Goal: Find specific page/section: Find specific page/section

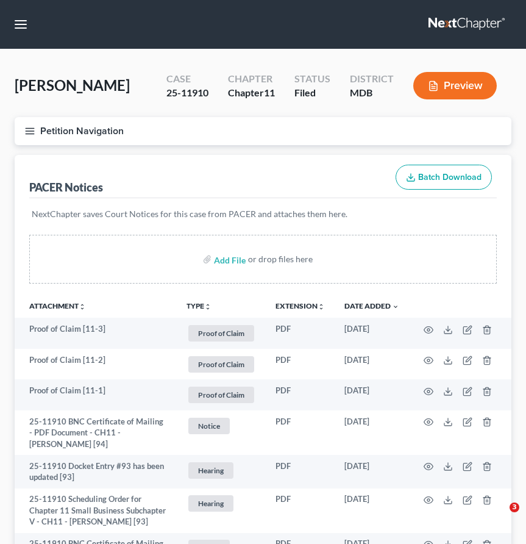
click at [454, 27] on link at bounding box center [468, 24] width 78 height 22
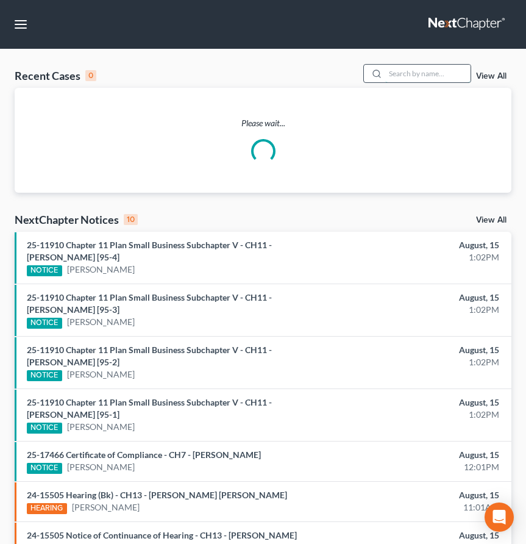
click at [437, 74] on input "search" at bounding box center [427, 74] width 85 height 18
type input "[GEOGRAPHIC_DATA]"
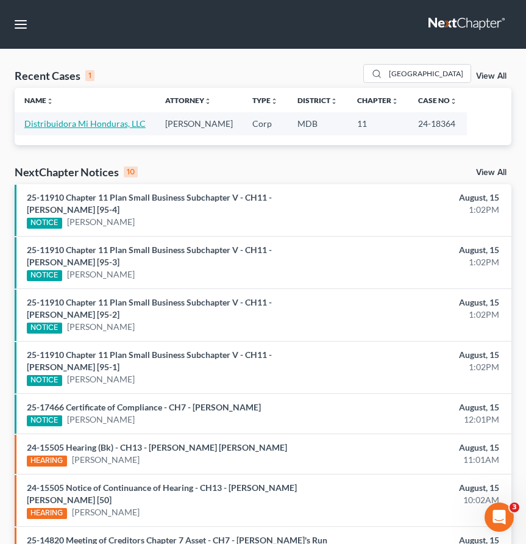
click at [46, 123] on link "Distribuidora Mi Honduras, LLC" at bounding box center [84, 123] width 121 height 10
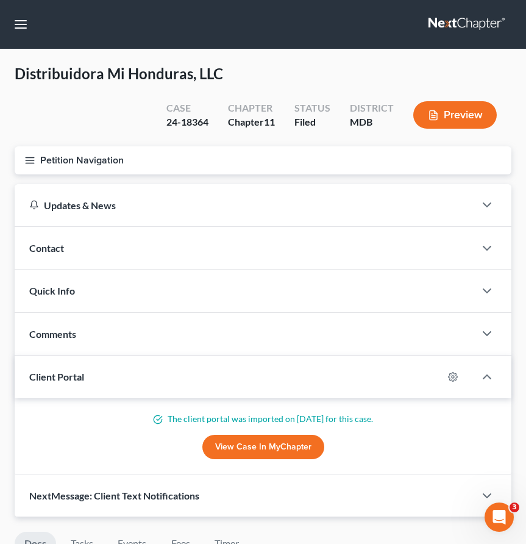
click at [24, 151] on button "Petition Navigation" at bounding box center [263, 160] width 497 height 28
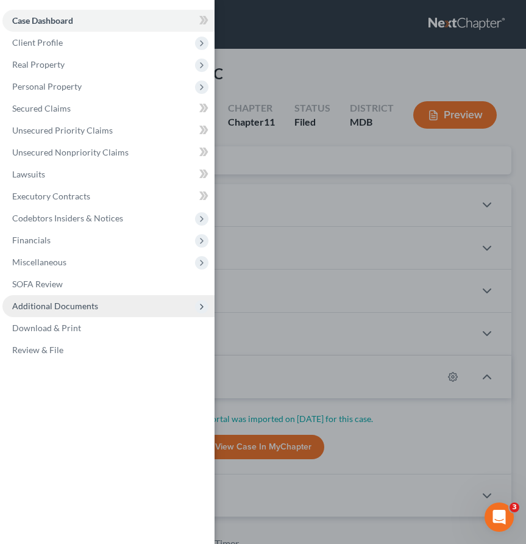
click at [19, 300] on span "Additional Documents" at bounding box center [108, 306] width 212 height 22
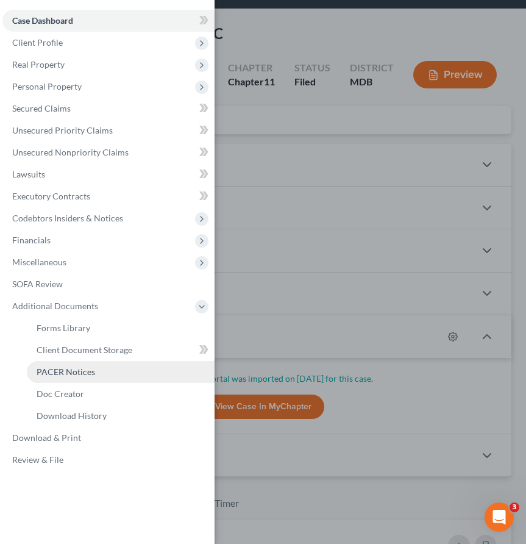
click at [45, 366] on link "PACER Notices" at bounding box center [121, 372] width 188 height 22
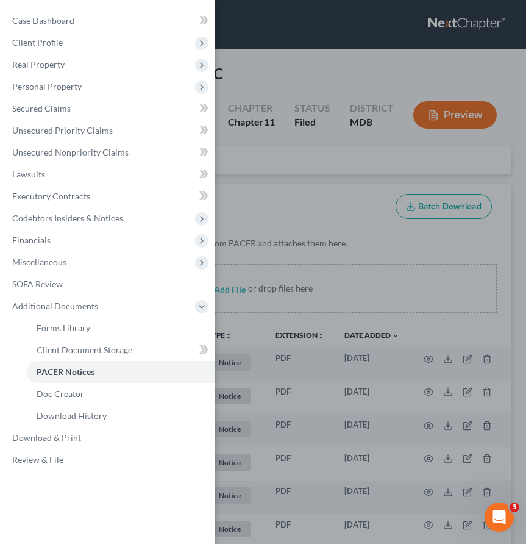
click at [264, 55] on div "Case Dashboard Payments Invoices Payments Payments Credit Report Client Profile" at bounding box center [263, 272] width 526 height 544
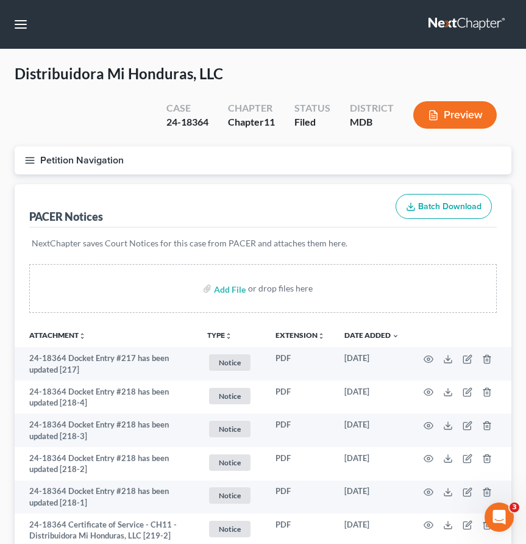
scroll to position [1895, 0]
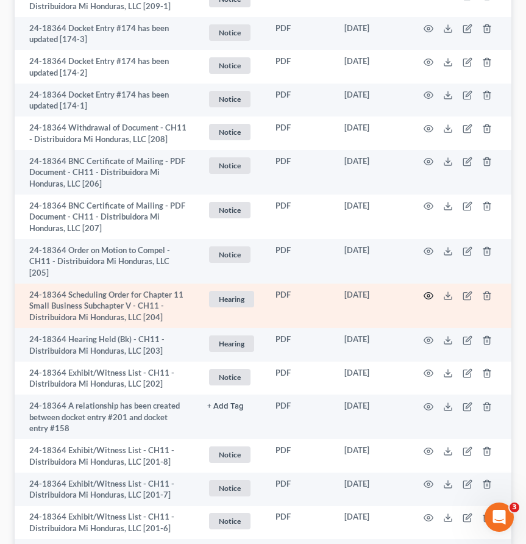
click at [428, 295] on circle "button" at bounding box center [428, 296] width 2 height 2
